Goal: Task Accomplishment & Management: Manage account settings

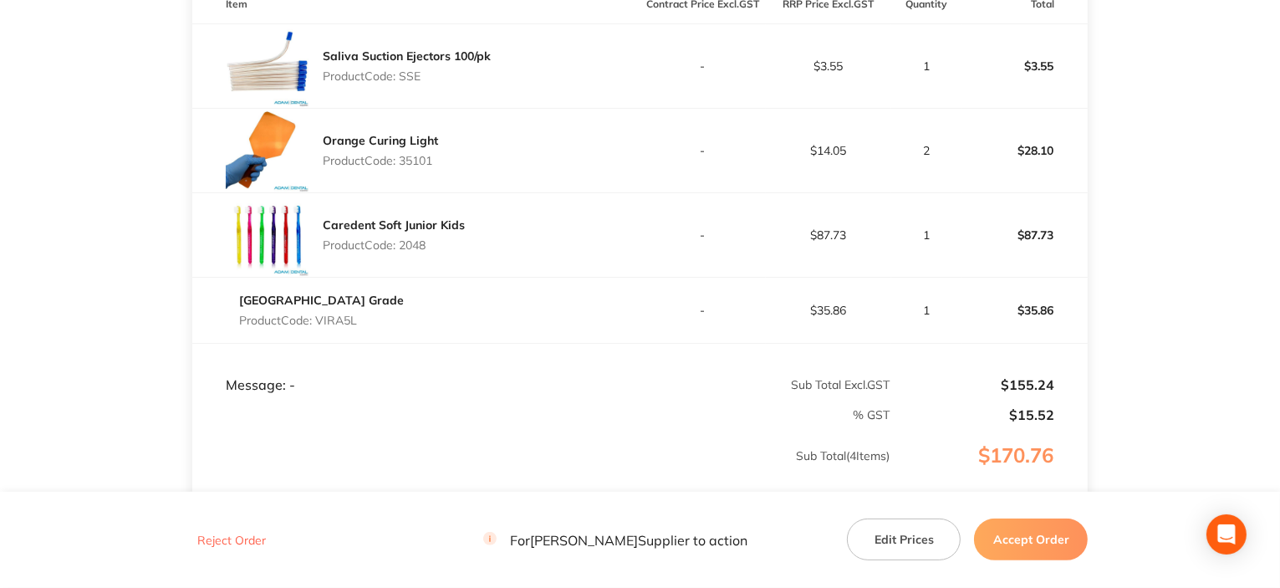
scroll to position [502, 0]
click at [416, 153] on p "Product Code: 35101" at bounding box center [380, 159] width 115 height 13
copy p "35101"
click at [595, 345] on td "Message: -" at bounding box center [416, 368] width 448 height 50
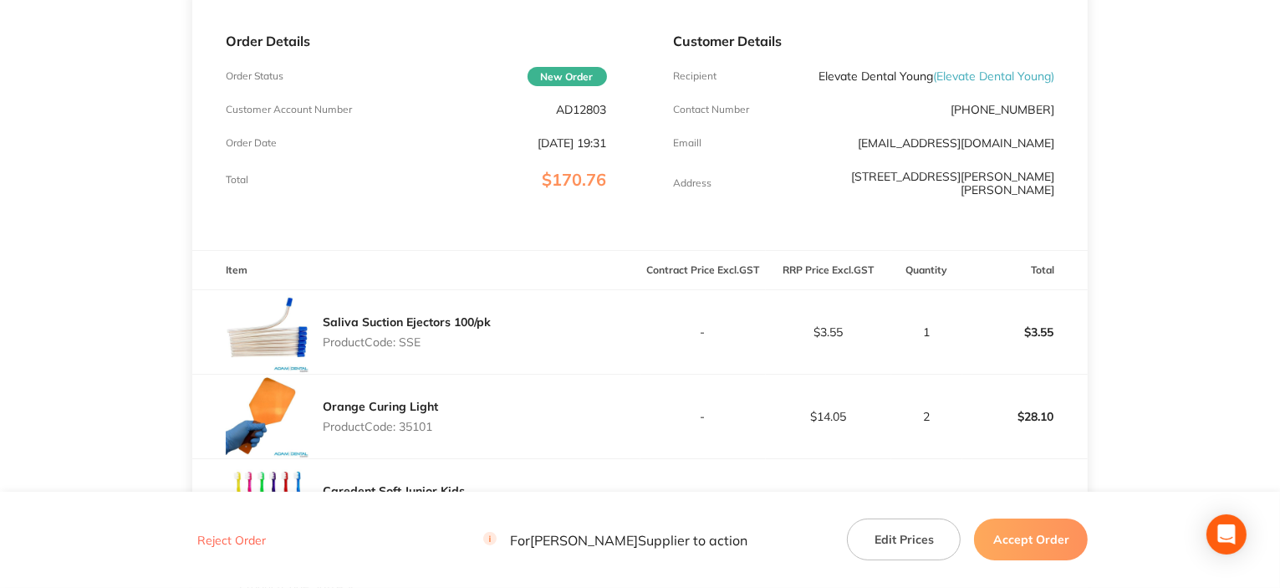
scroll to position [84, 0]
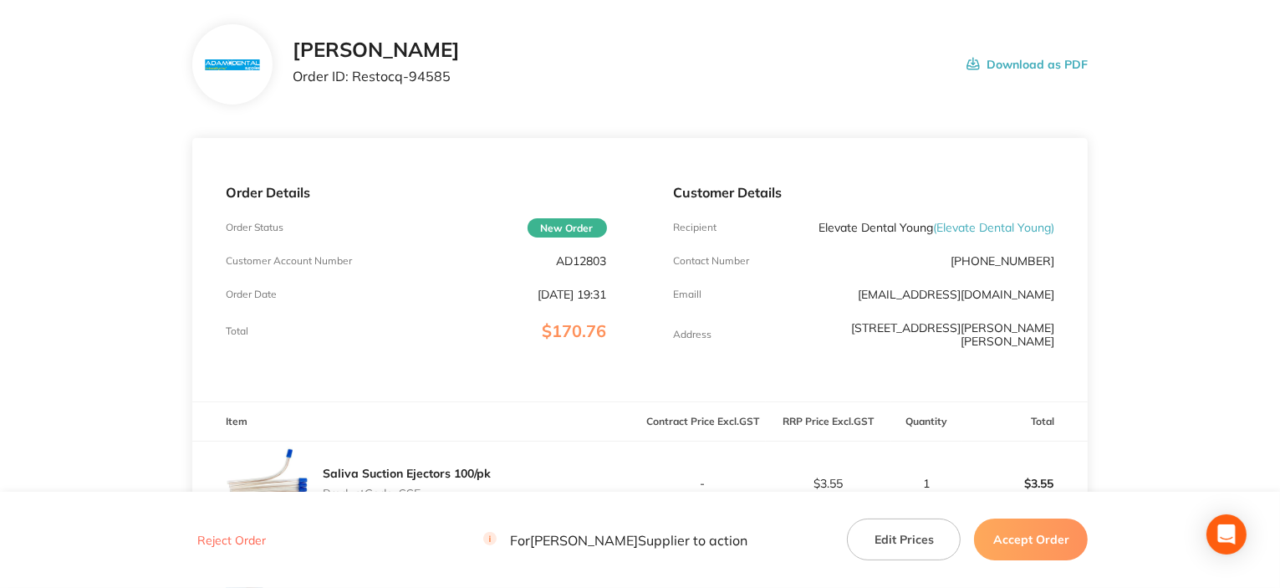
click at [574, 261] on p "AD12803" at bounding box center [582, 260] width 50 height 13
copy p "AD12803"
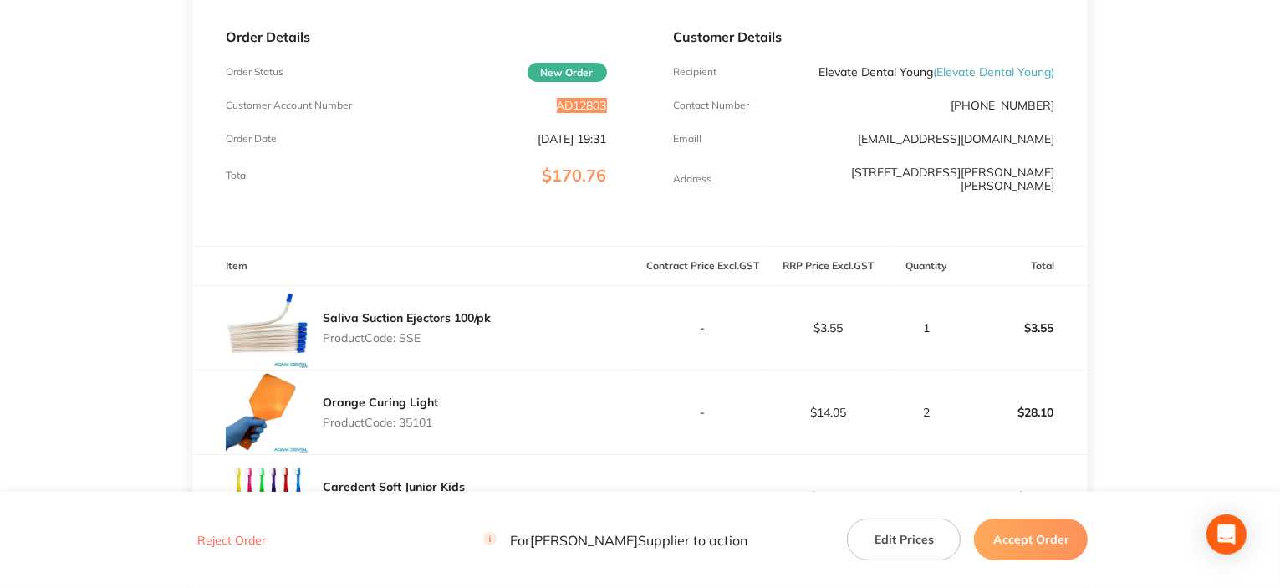
scroll to position [335, 0]
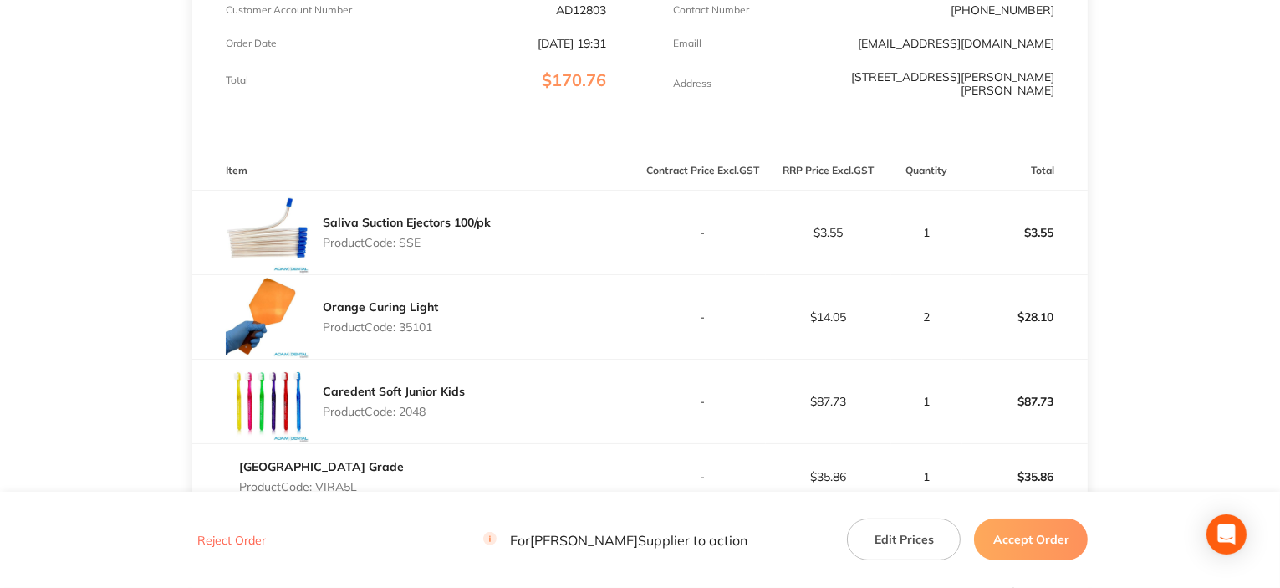
click at [412, 237] on p "Product Code: SSE" at bounding box center [407, 242] width 168 height 13
click at [416, 320] on p "Product Code: 35101" at bounding box center [380, 326] width 115 height 13
copy p "35101"
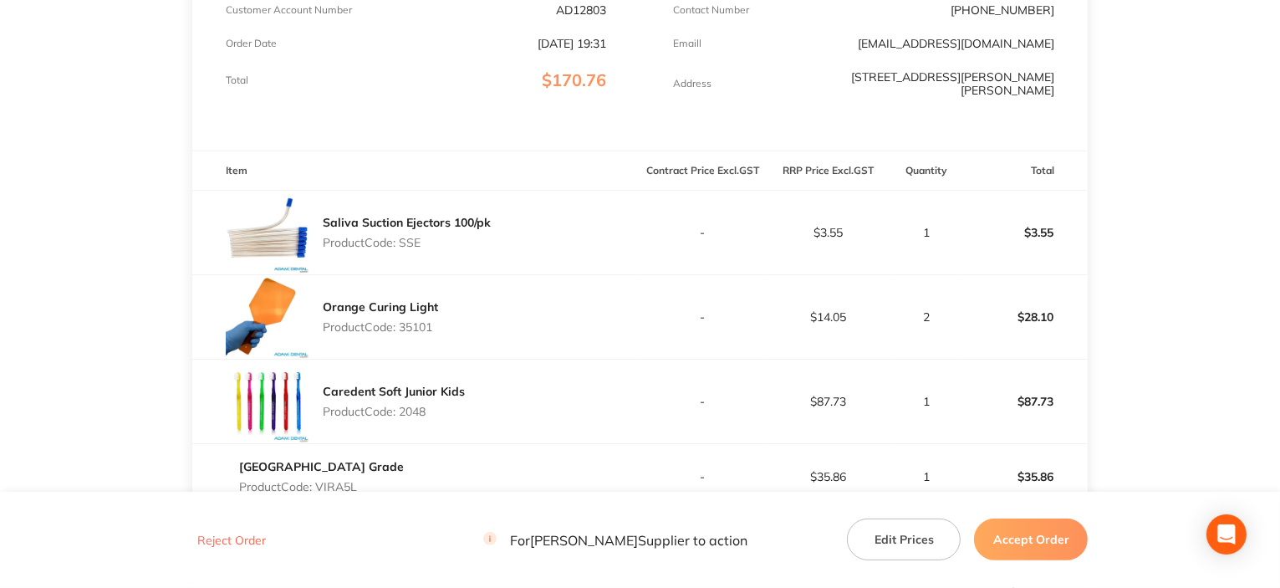
scroll to position [585, 0]
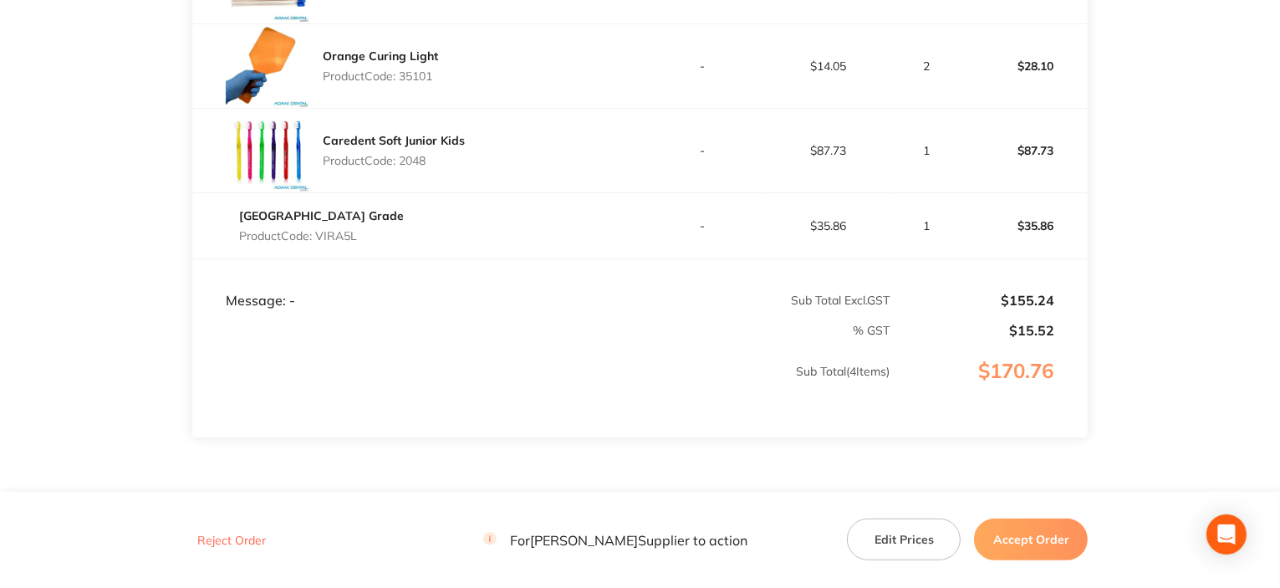
click at [421, 154] on p "Product Code: 2048" at bounding box center [394, 160] width 142 height 13
copy p "2048"
click at [340, 230] on p "Product Code: VIRA5L" at bounding box center [321, 235] width 165 height 13
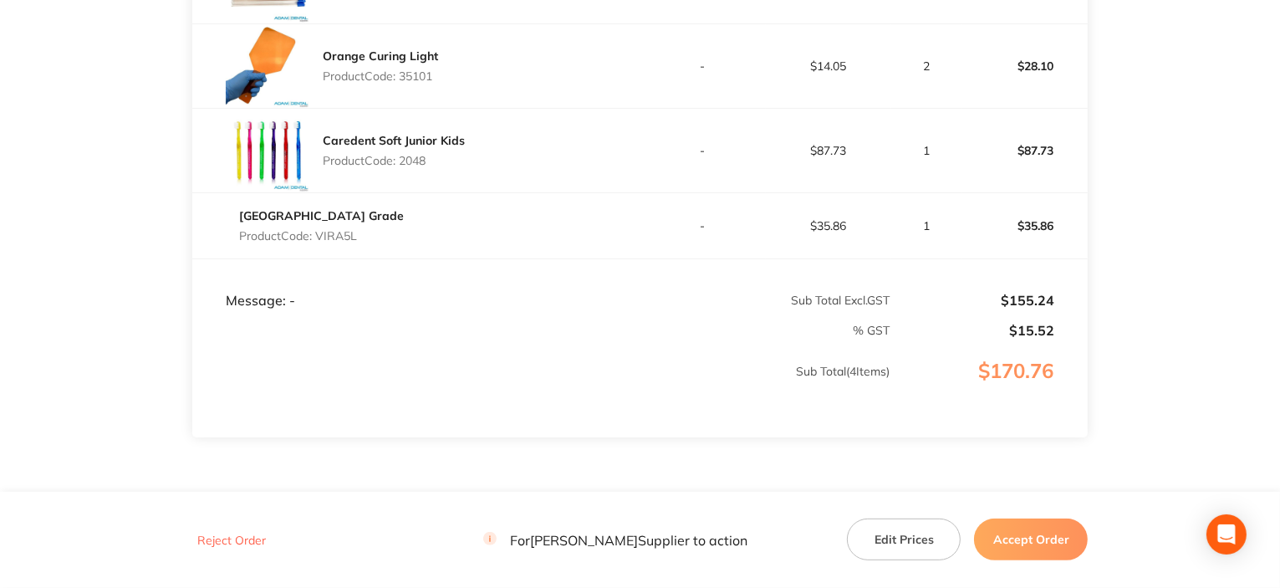
copy p "VIRA5L"
click at [996, 533] on button "Accept Order" at bounding box center [1031, 539] width 114 height 42
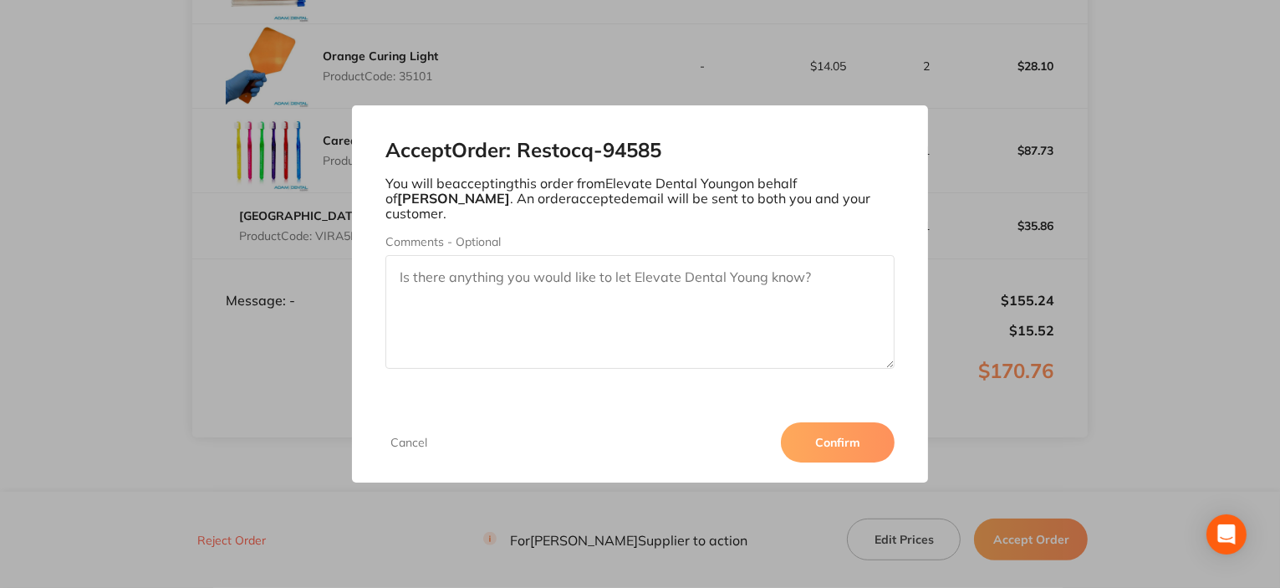
click at [850, 439] on button "Confirm" at bounding box center [838, 442] width 114 height 40
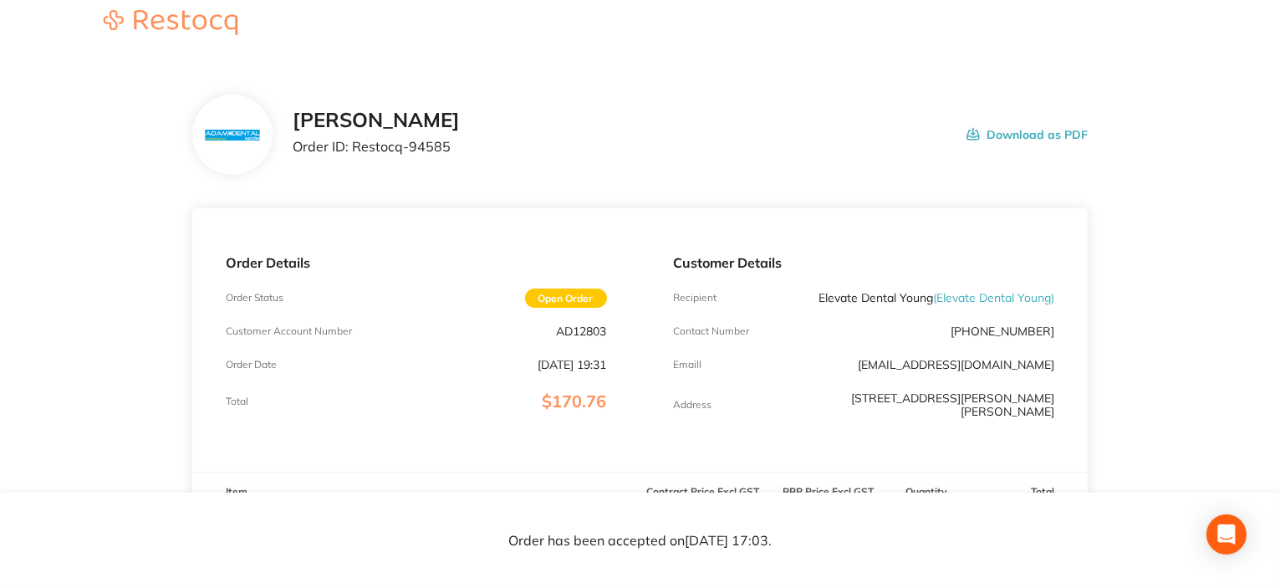
scroll to position [0, 0]
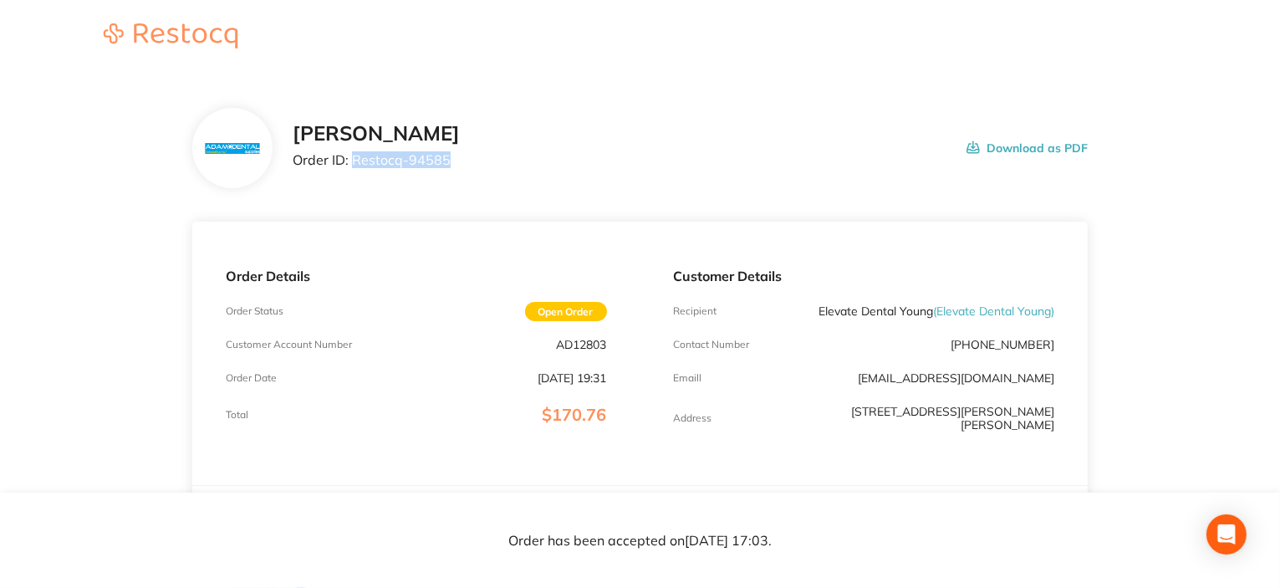
drag, startPoint x: 351, startPoint y: 161, endPoint x: 482, endPoint y: 161, distance: 130.5
click at [482, 161] on div "[PERSON_NAME] Order ID: Restocq- 94585 Download as PDF" at bounding box center [691, 148] width 796 height 52
copy p "Restocq- 94585"
